Goal: Communication & Community: Answer question/provide support

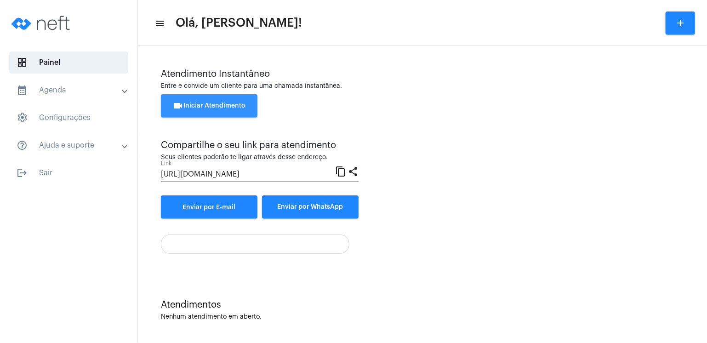
click at [184, 105] on span "videocam Iniciar Atendimento" at bounding box center [209, 106] width 73 height 6
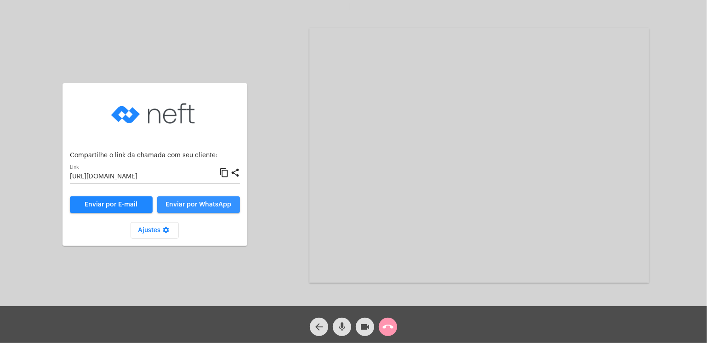
click at [206, 207] on span "Enviar por WhatsApp" at bounding box center [199, 204] width 66 height 6
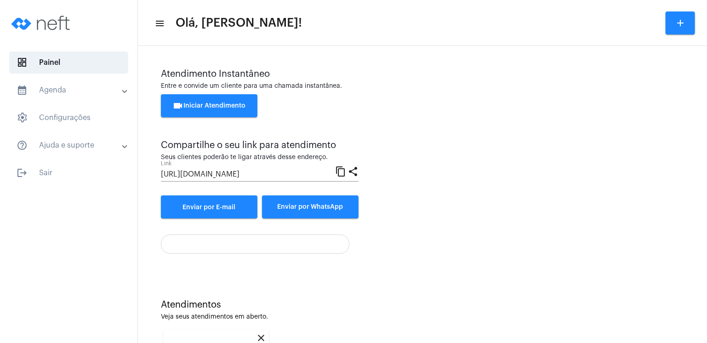
scroll to position [119, 0]
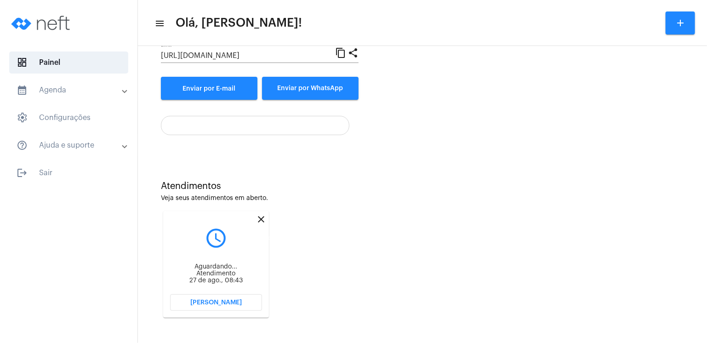
click at [259, 221] on mat-icon "close" at bounding box center [261, 219] width 11 height 11
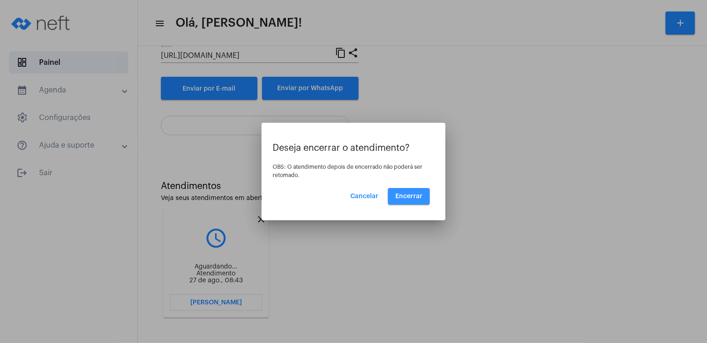
click at [394, 192] on button "Encerrar" at bounding box center [409, 196] width 42 height 17
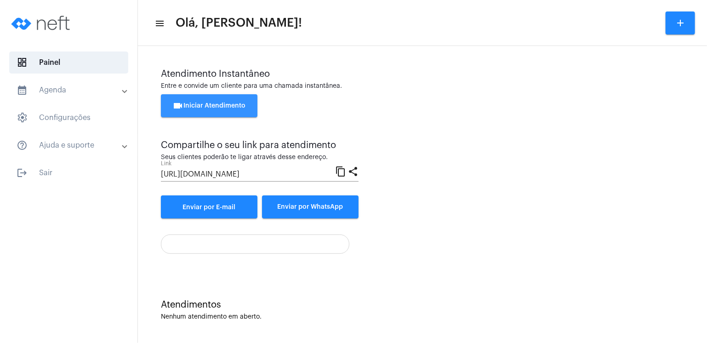
click at [222, 105] on span "videocam Iniciar Atendimento" at bounding box center [209, 106] width 73 height 6
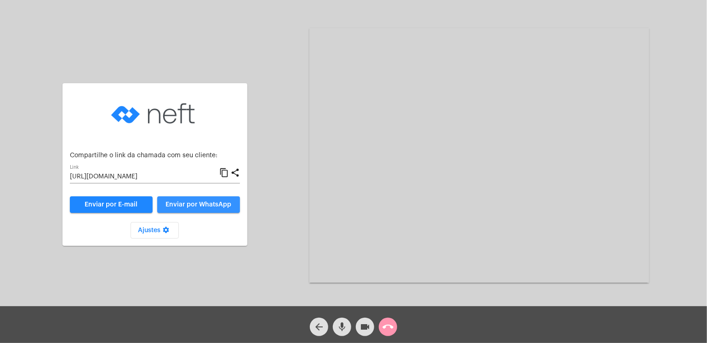
click at [181, 210] on button "Enviar por WhatsApp" at bounding box center [198, 204] width 83 height 17
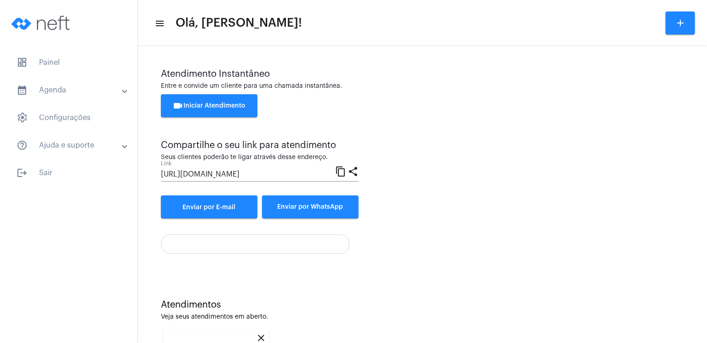
click at [697, 308] on div "Atendimento Instantâneo Entre e convide um cliente para uma chamada instantânea…" at bounding box center [422, 254] width 569 height 416
click at [698, 309] on div "Atendimento Instantâneo Entre e convide um cliente para uma chamada instantânea…" at bounding box center [422, 254] width 569 height 416
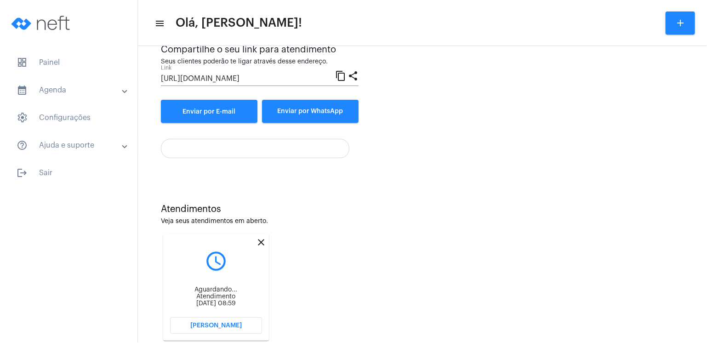
scroll to position [119, 0]
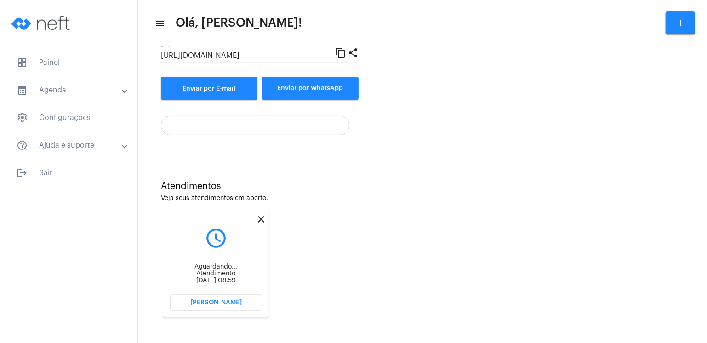
click at [261, 219] on mat-icon "close" at bounding box center [261, 219] width 11 height 11
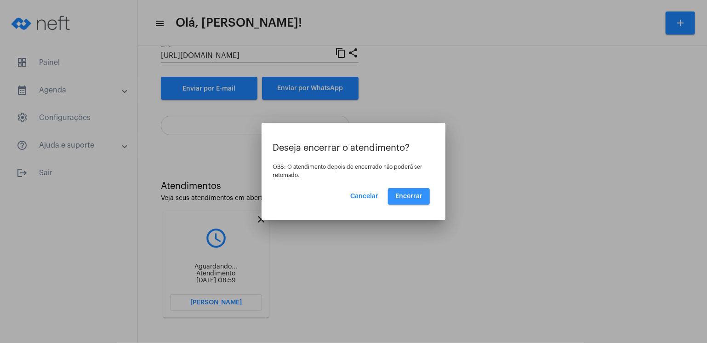
click at [412, 197] on span "Encerrar" at bounding box center [409, 196] width 27 height 6
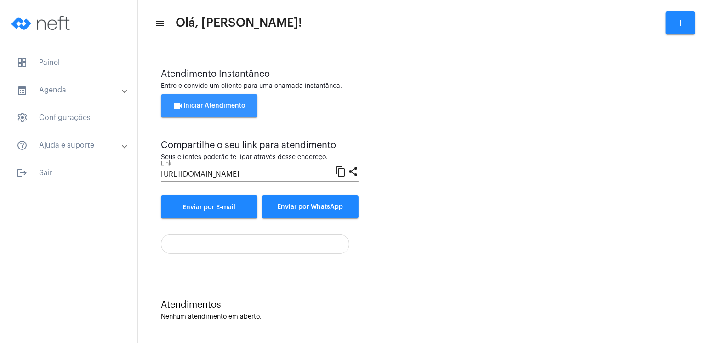
click at [215, 109] on span "videocam Iniciar Atendimento" at bounding box center [209, 106] width 73 height 6
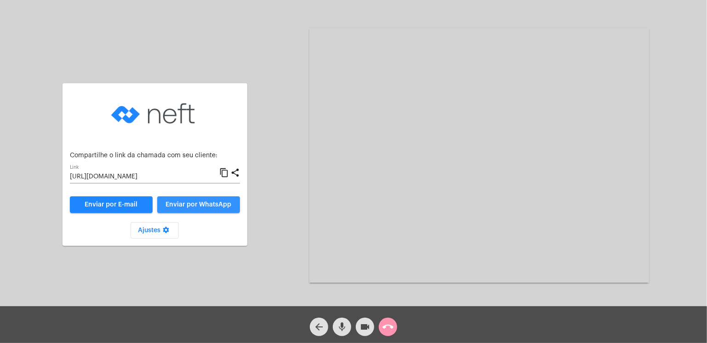
click at [203, 205] on span "Enviar por WhatsApp" at bounding box center [199, 204] width 66 height 6
